Goal: Task Accomplishment & Management: Manage account settings

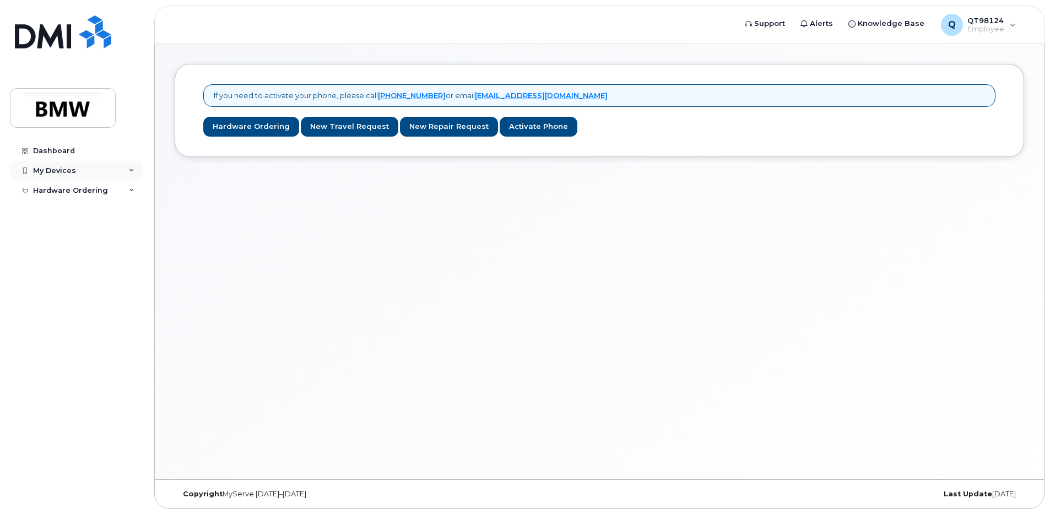
click at [67, 172] on div "My Devices" at bounding box center [54, 170] width 43 height 9
click at [99, 213] on div "Hardware Ordering" at bounding box center [70, 211] width 75 height 9
click at [74, 170] on div "My Devices" at bounding box center [76, 171] width 133 height 20
click at [74, 169] on div "My Devices" at bounding box center [76, 171] width 133 height 20
click at [65, 154] on div "Dashboard" at bounding box center [54, 151] width 42 height 9
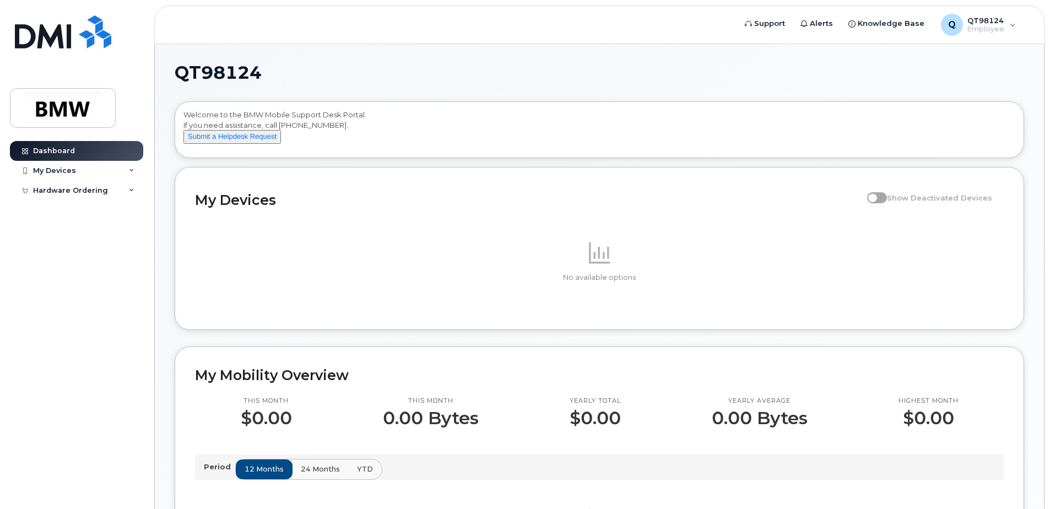
scroll to position [55, 0]
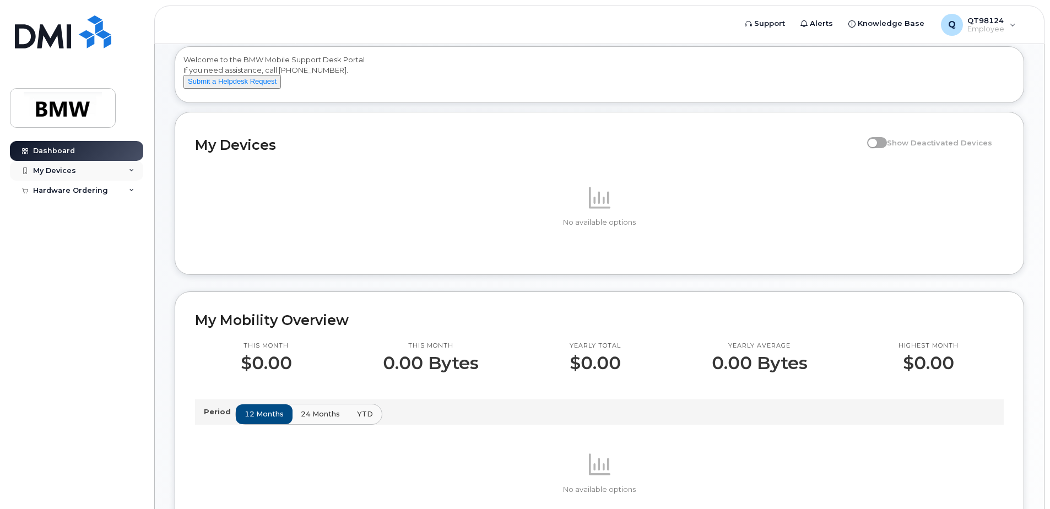
click at [112, 166] on div "My Devices" at bounding box center [76, 171] width 133 height 20
drag, startPoint x: 64, startPoint y: 191, endPoint x: 80, endPoint y: 193, distance: 16.6
click at [64, 191] on div "Add Device" at bounding box center [60, 191] width 44 height 10
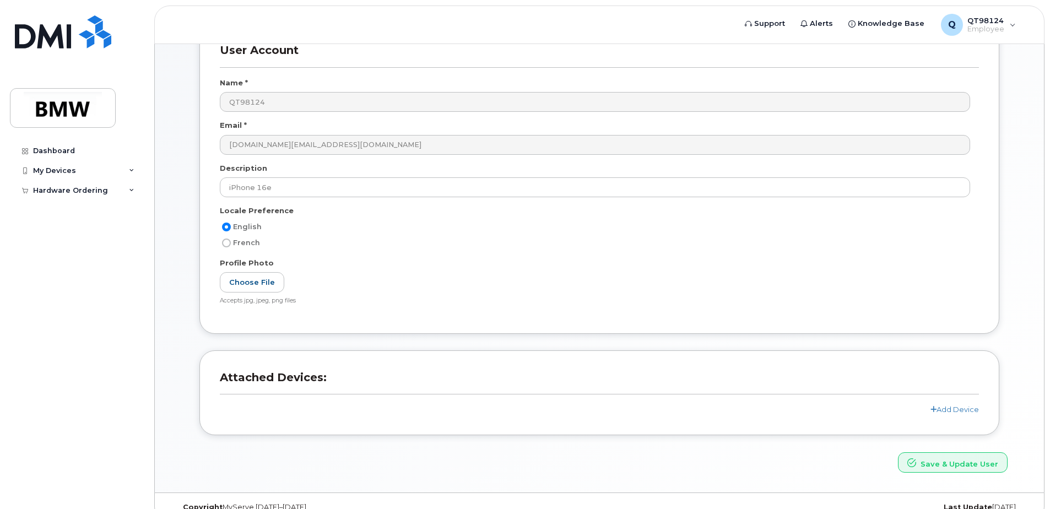
scroll to position [97, 0]
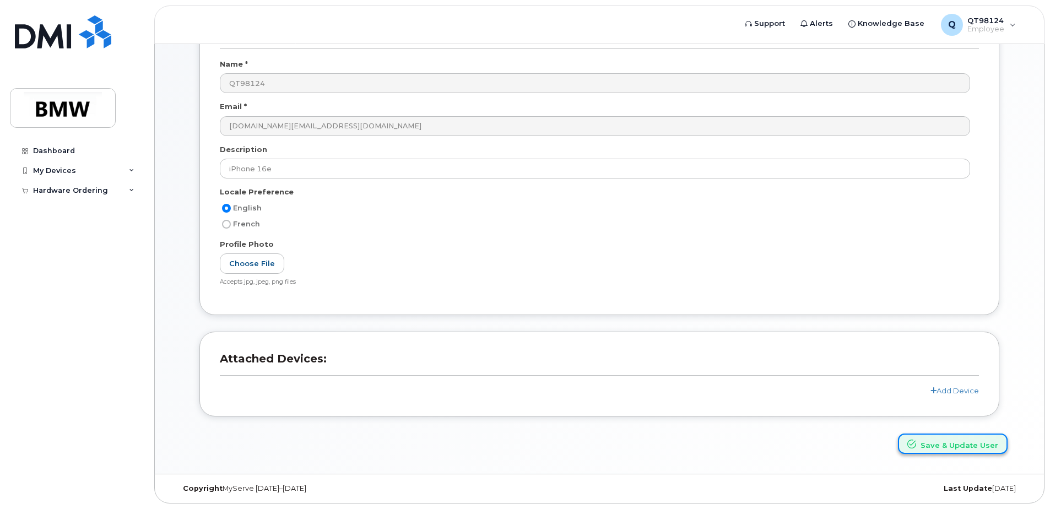
click at [972, 447] on button "Save & Update User" at bounding box center [953, 444] width 110 height 20
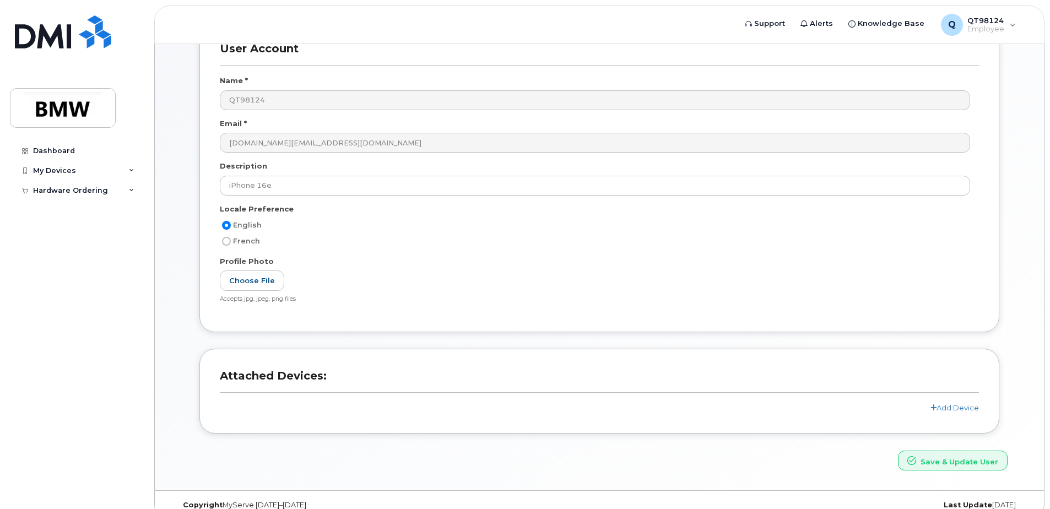
scroll to position [144, 0]
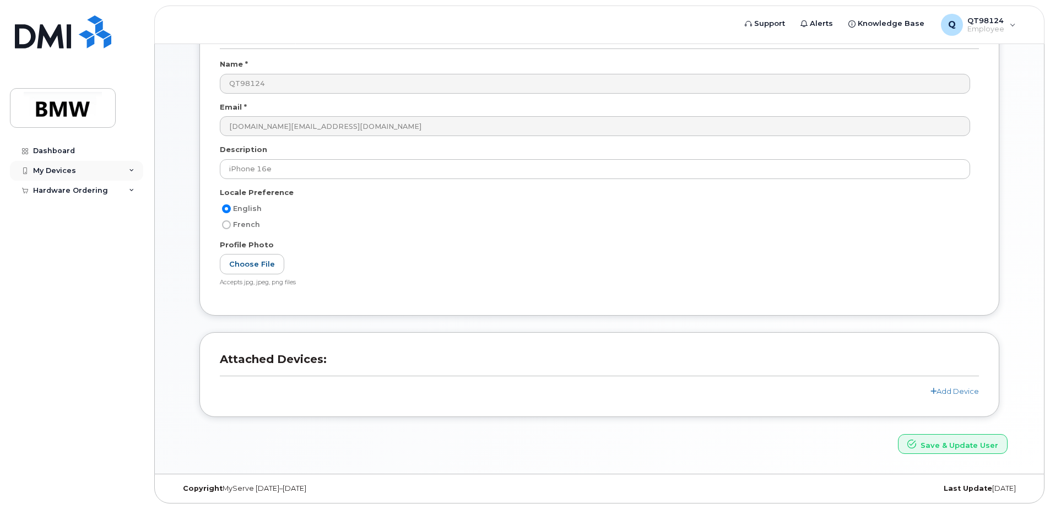
click at [132, 171] on icon at bounding box center [132, 171] width 6 height 6
click at [952, 390] on link "Add Device" at bounding box center [954, 391] width 48 height 9
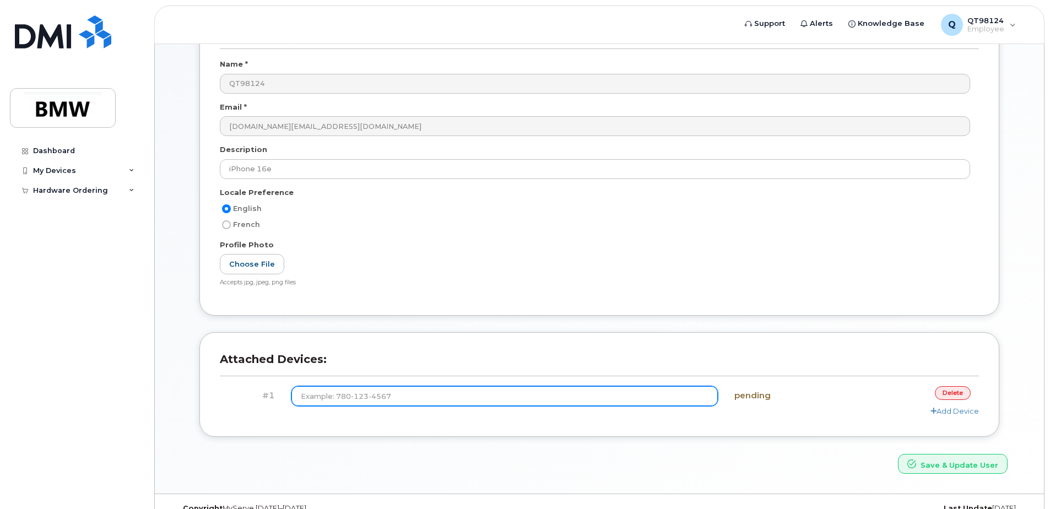
click at [366, 399] on input at bounding box center [504, 396] width 426 height 20
type input "(801) 750-3431"
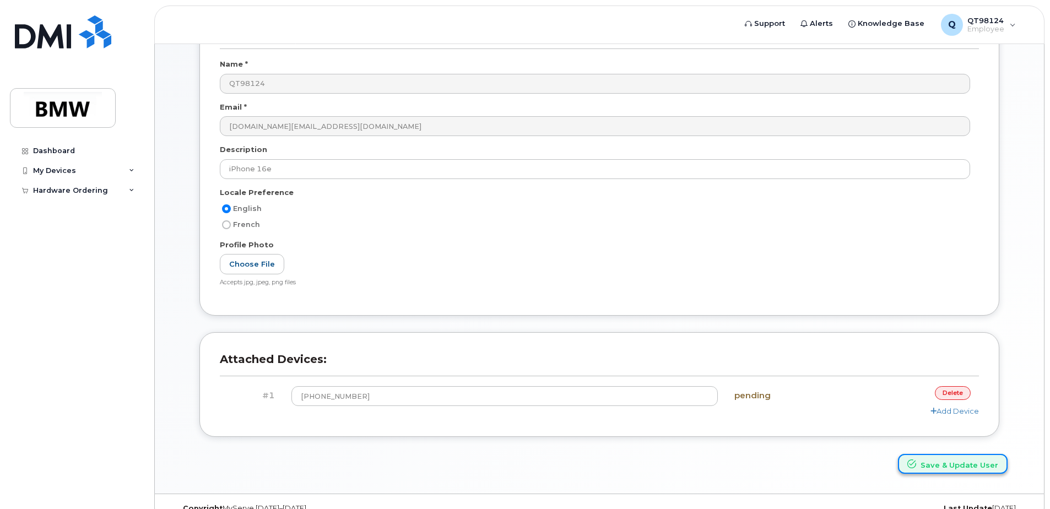
click at [932, 464] on button "Save & Update User" at bounding box center [953, 464] width 110 height 20
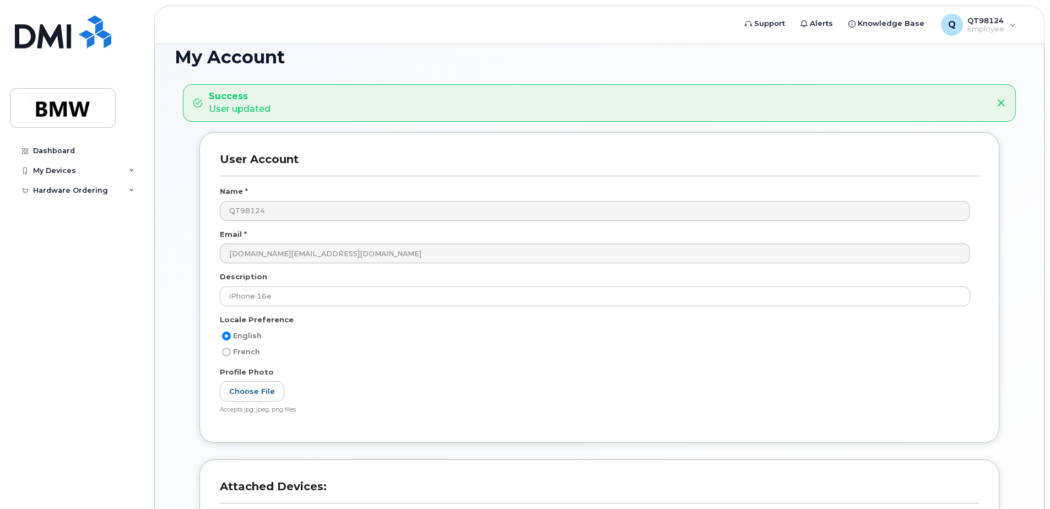
scroll to position [0, 0]
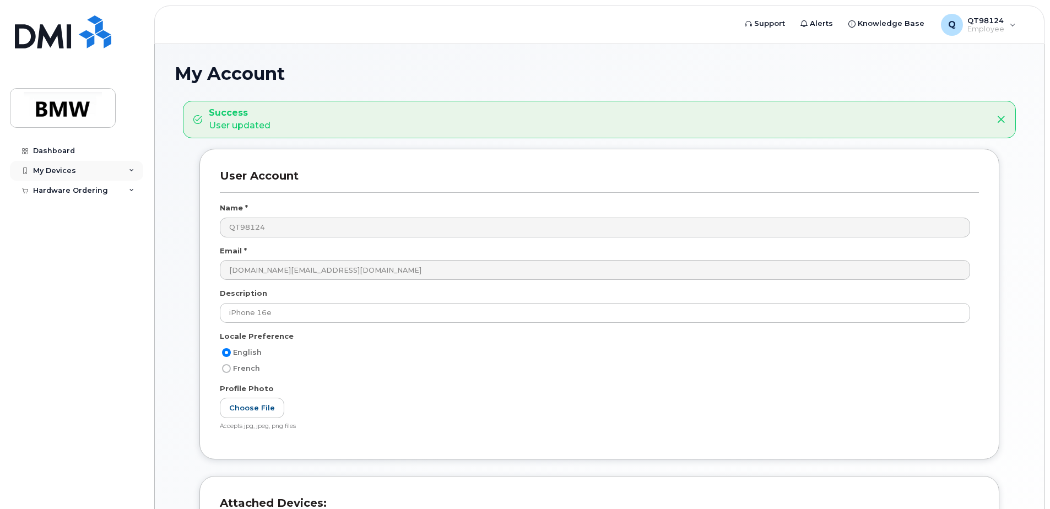
click at [122, 167] on div "My Devices" at bounding box center [76, 171] width 133 height 20
click at [63, 153] on div "Dashboard" at bounding box center [54, 151] width 42 height 9
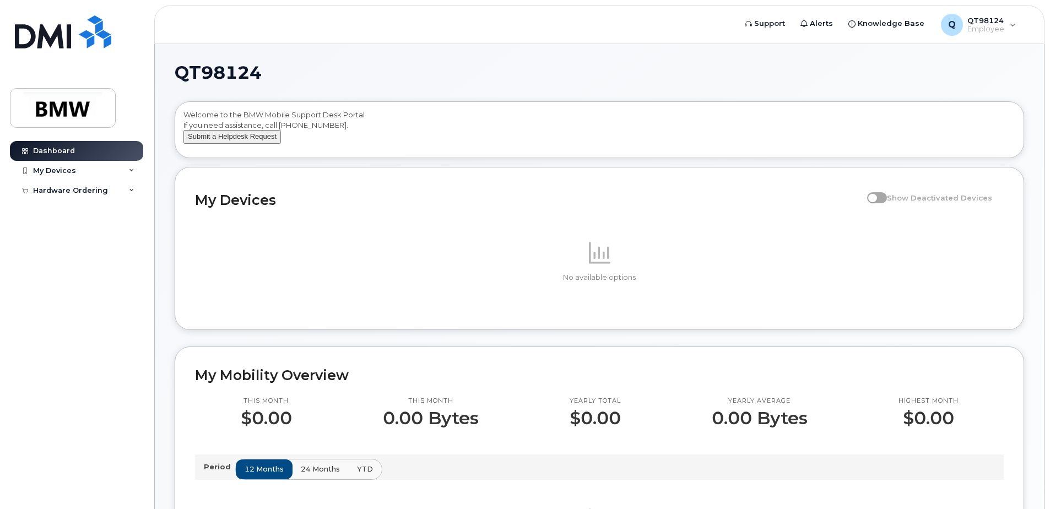
click at [243, 144] on button "Submit a Helpdesk Request" at bounding box center [232, 137] width 98 height 14
